Goal: Check status: Check status

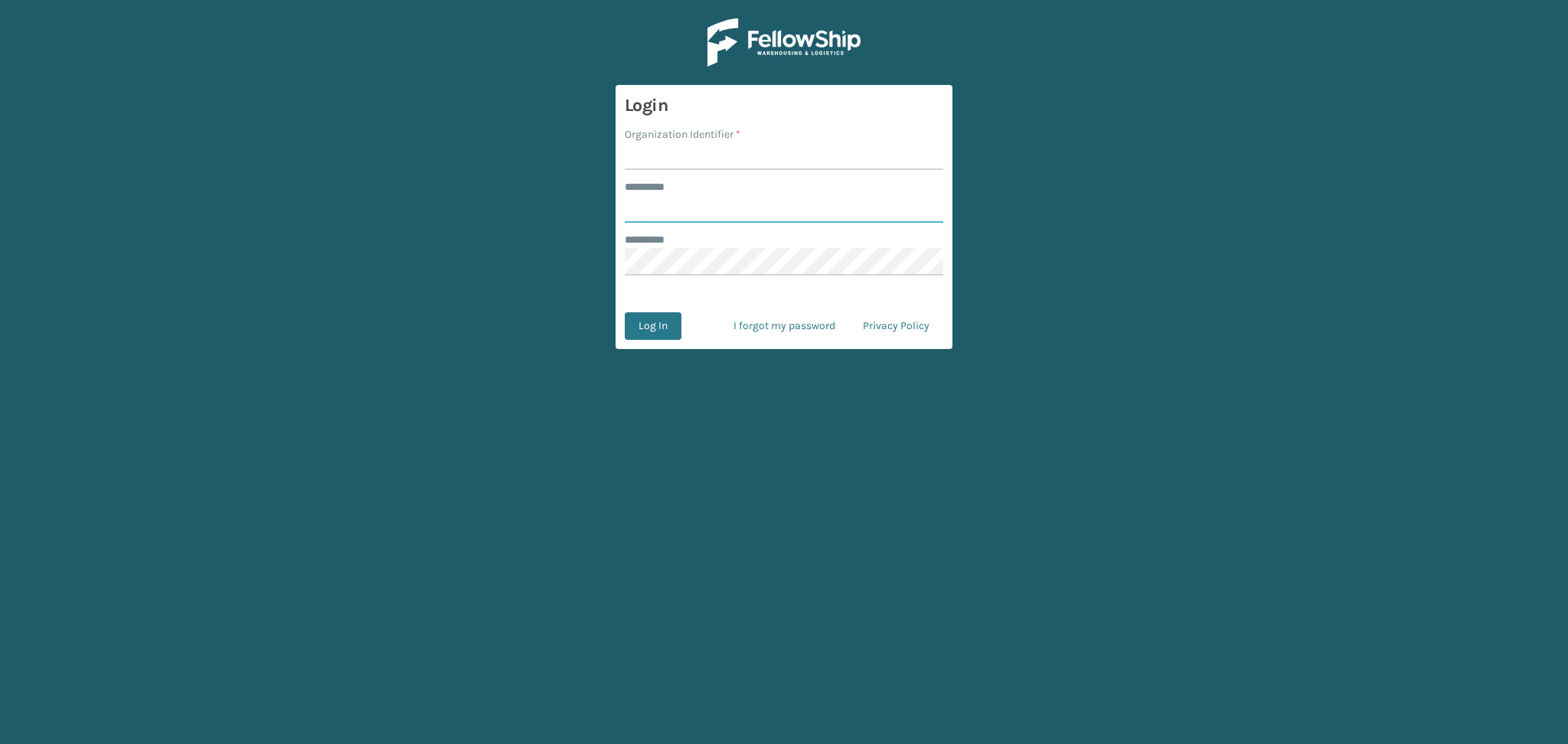
type input "******"
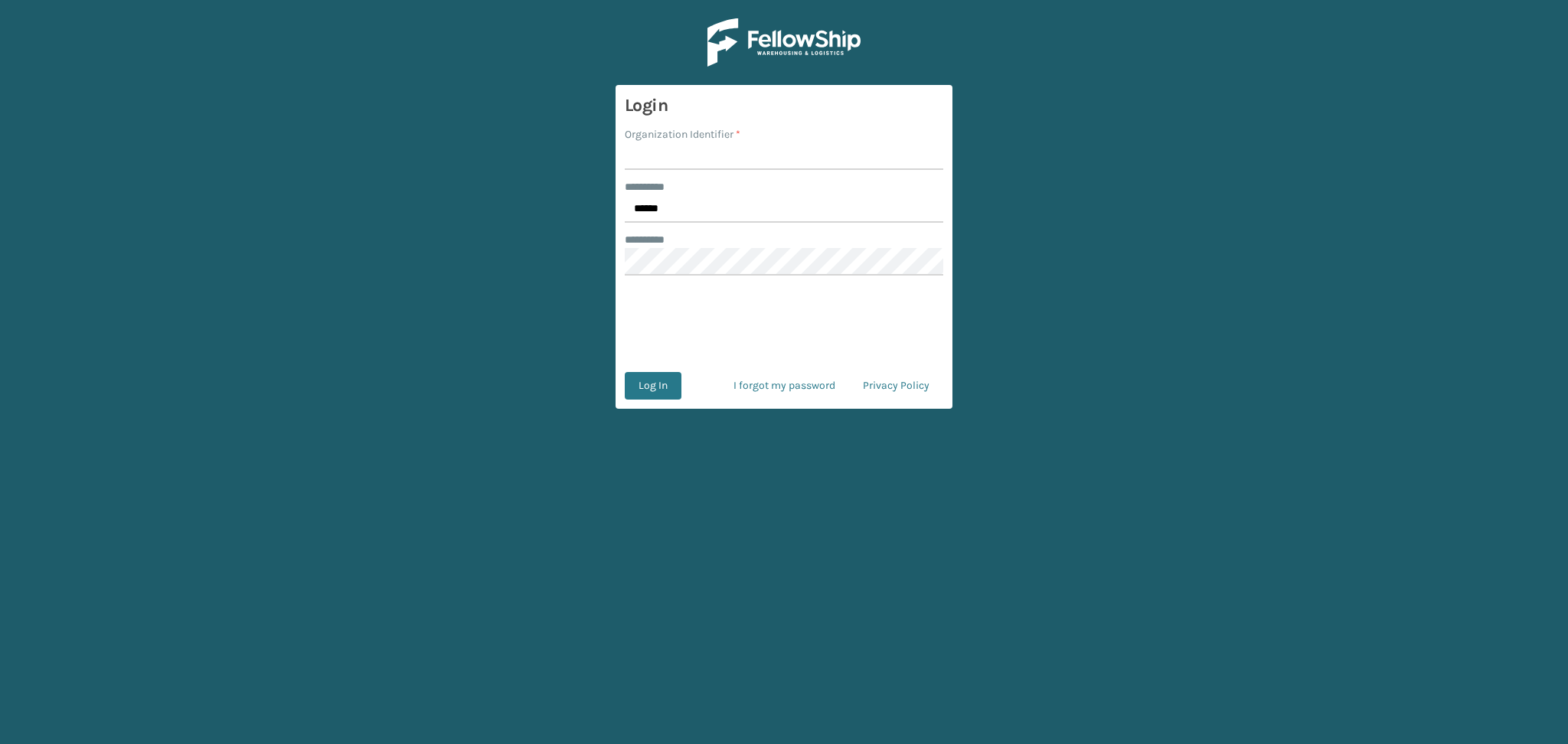
click at [656, 158] on input "Organization Identifier *" at bounding box center [784, 157] width 319 height 28
click at [663, 148] on input "Organization Identifier *" at bounding box center [784, 157] width 319 height 28
type input "LifeStyle"
click at [658, 384] on button "Log In" at bounding box center [653, 386] width 57 height 28
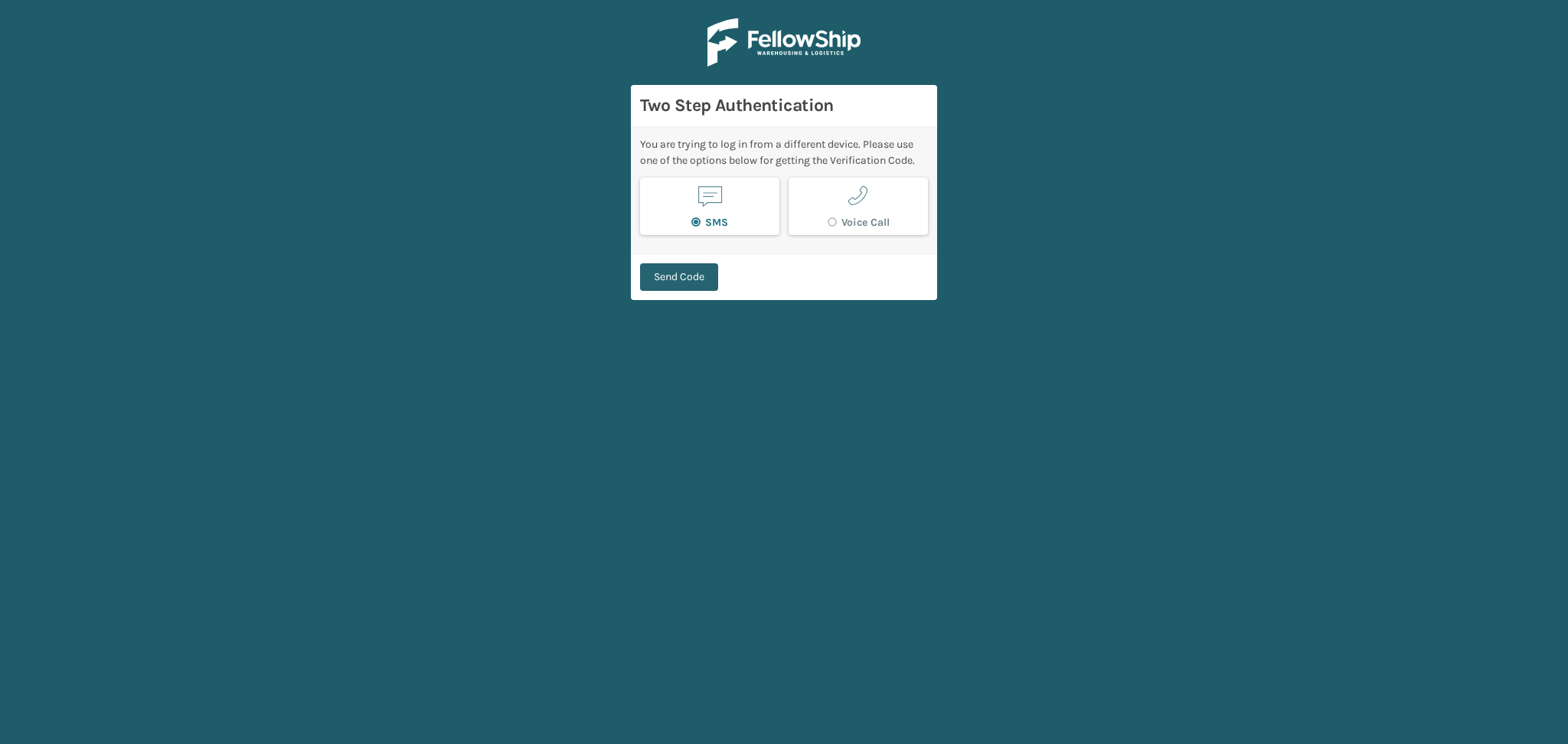
click at [705, 275] on button "Send Code" at bounding box center [679, 277] width 78 height 28
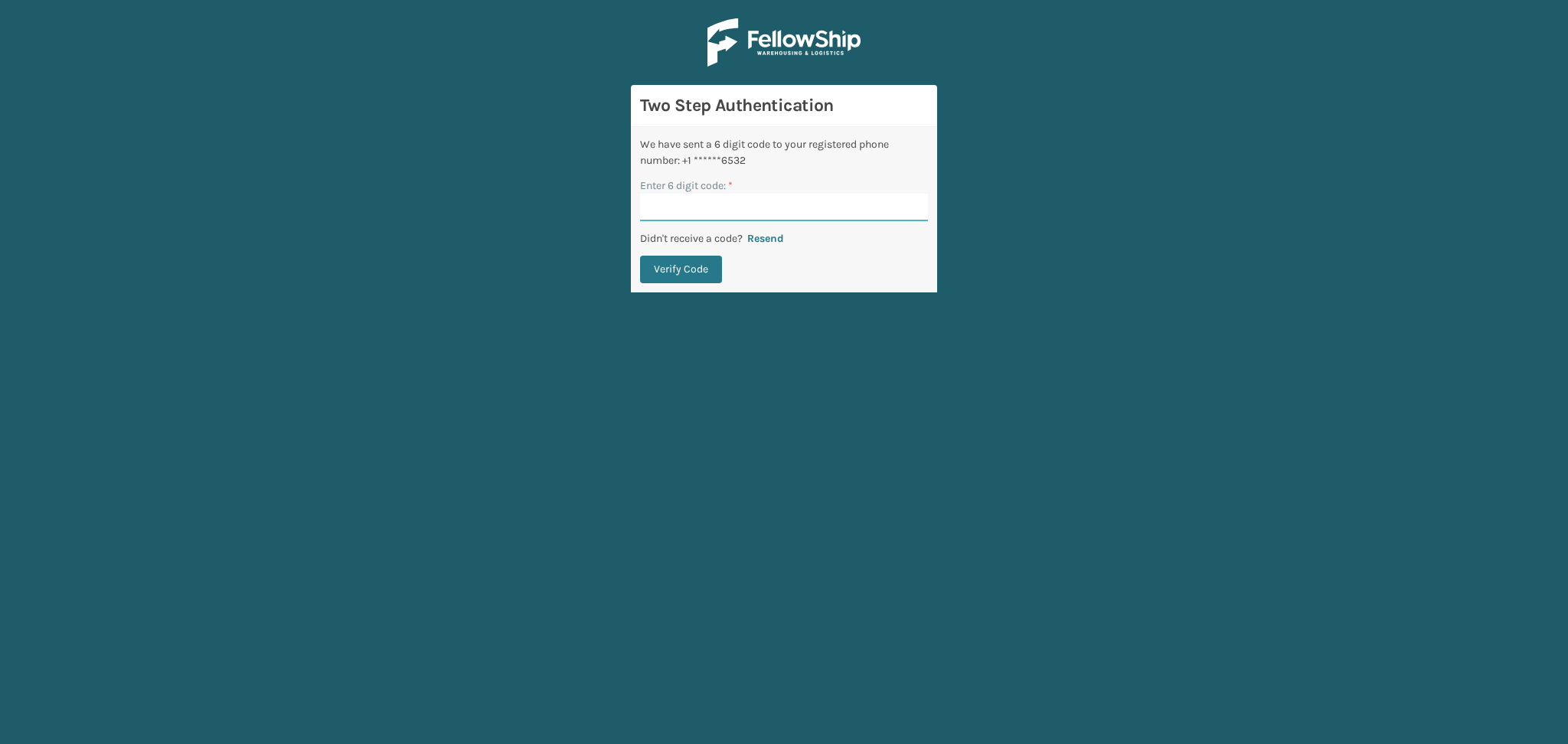
click at [698, 208] on input "Enter 6 digit code: *" at bounding box center [784, 208] width 288 height 28
paste input "239005"
type input "239005"
click at [676, 261] on button "Verify Code" at bounding box center [681, 270] width 82 height 28
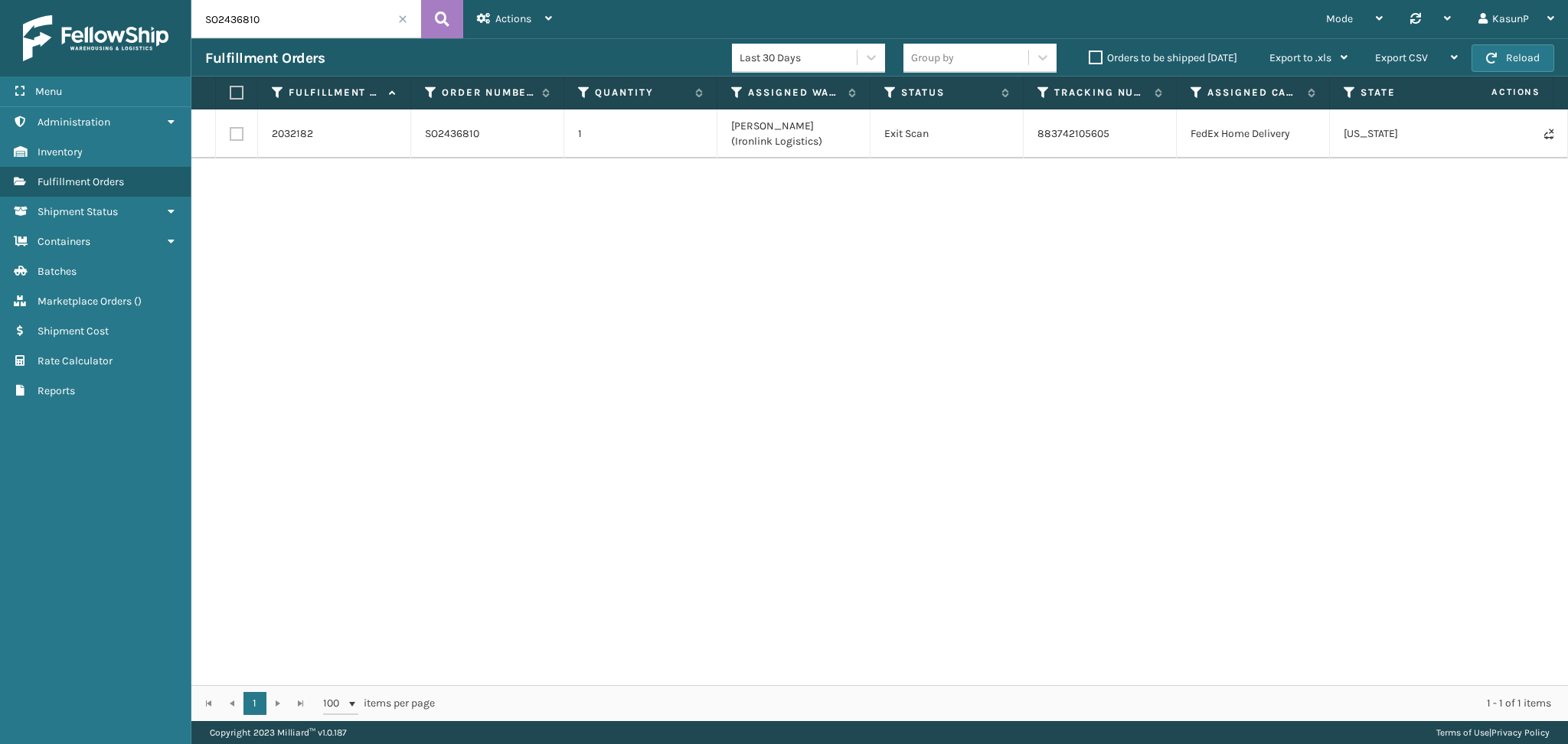
click at [219, 18] on input "SO2436810" at bounding box center [306, 19] width 229 height 38
paste input "604"
click at [446, 16] on icon at bounding box center [442, 19] width 15 height 23
click at [241, 27] on input "SO2436604" at bounding box center [306, 19] width 229 height 38
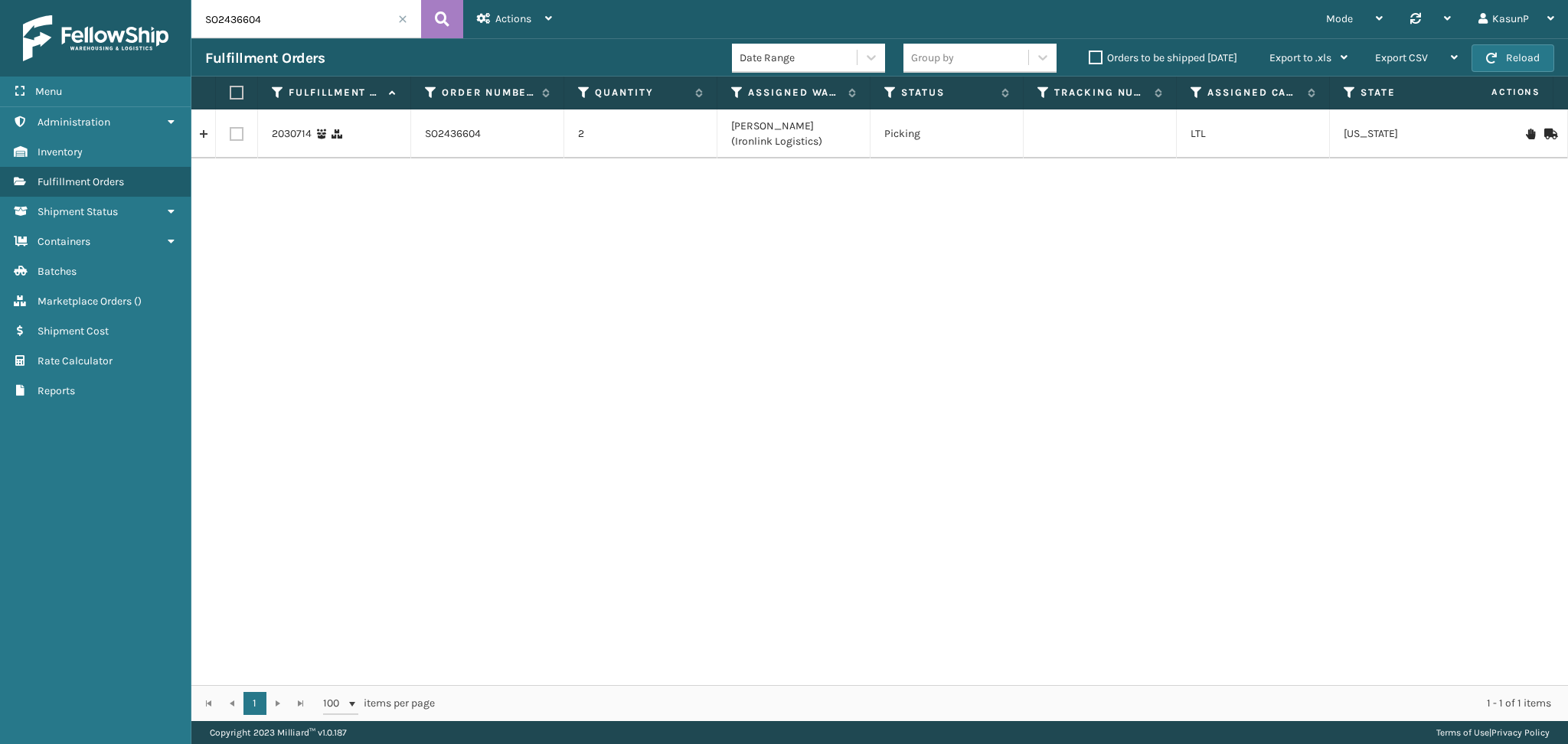
click at [241, 27] on input "SO2436604" at bounding box center [306, 19] width 229 height 38
paste input "713"
type input "SO2436713"
click at [443, 16] on icon at bounding box center [442, 19] width 15 height 23
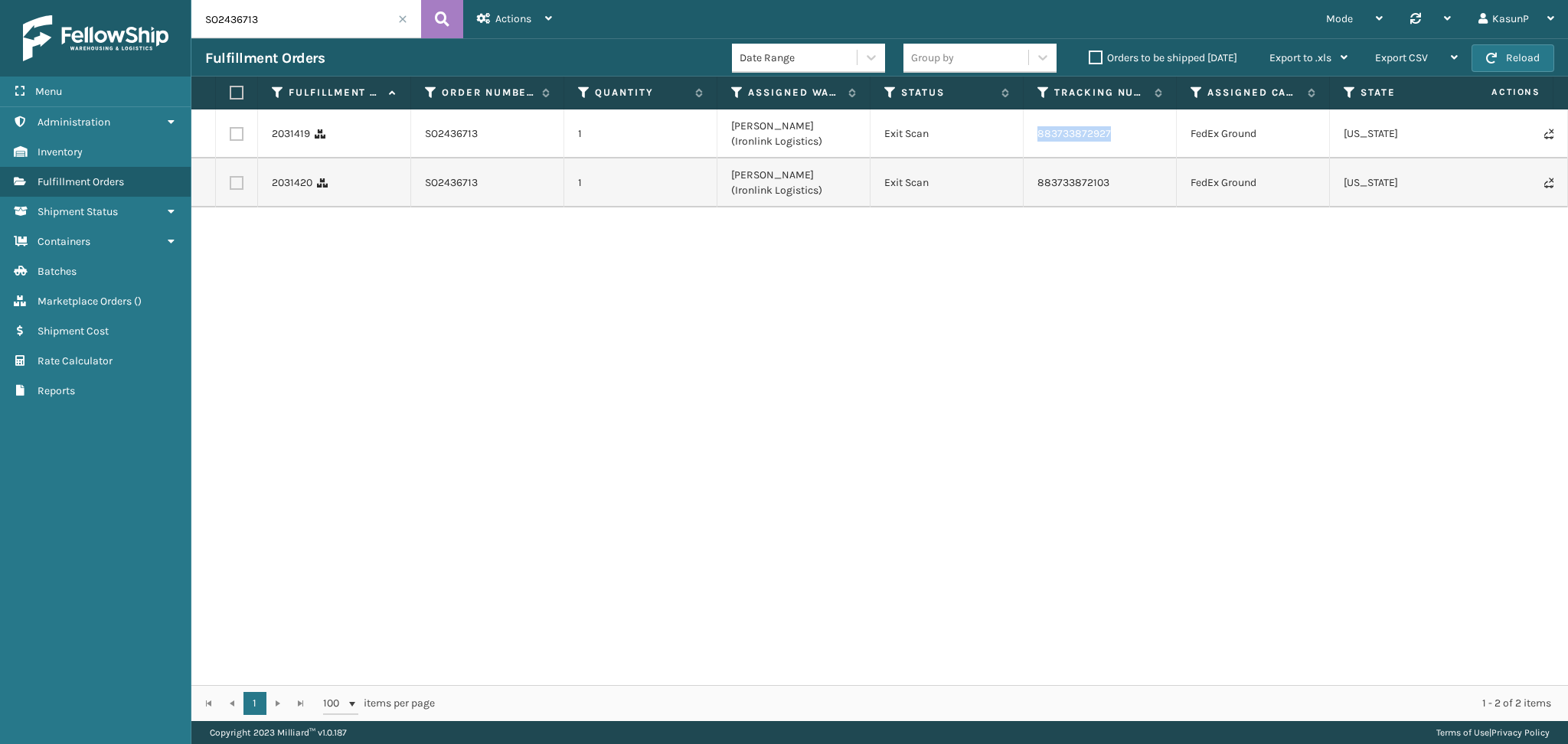
drag, startPoint x: 1113, startPoint y: 136, endPoint x: 1036, endPoint y: 136, distance: 77.0
click at [1036, 136] on td "883733872927" at bounding box center [1101, 133] width 153 height 49
copy link "883733872927"
click at [1055, 374] on div "2031419 SO2436713 1 Ladson (Ironlink Logistics) Exit Scan 883733872927 FedEx Gr…" at bounding box center [880, 397] width 1377 height 576
